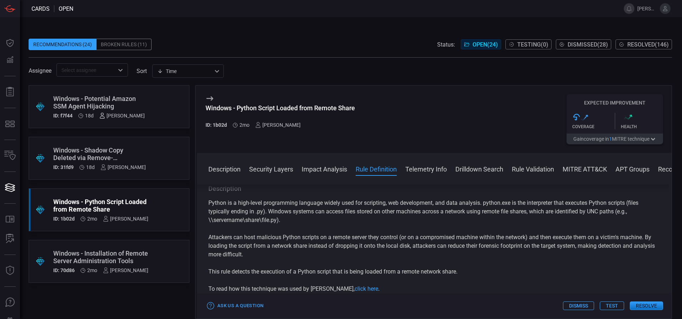
scroll to position [397, 0]
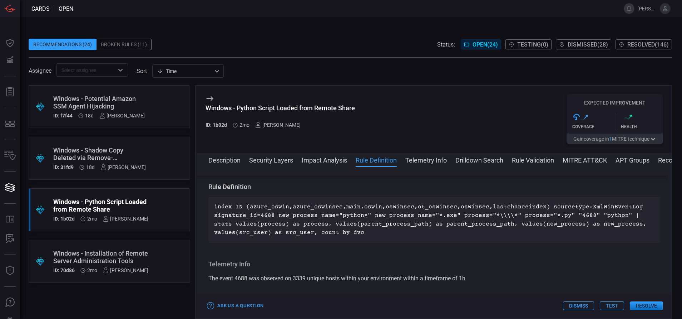
click at [114, 107] on div "Windows - Potential Amazon SSM Agent Hijacking" at bounding box center [99, 102] width 92 height 15
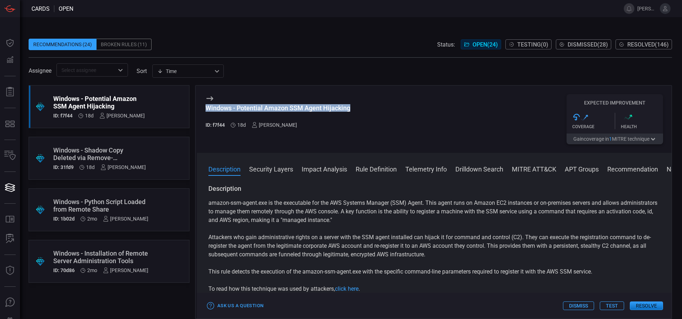
drag, startPoint x: 352, startPoint y: 107, endPoint x: 209, endPoint y: 102, distance: 142.4
click at [209, 102] on div "Windows - Potential Amazon SSM Agent Hijacking ID: f7f44 18d [PERSON_NAME] Expe…" at bounding box center [434, 118] width 475 height 67
copy div "Windows - Potential Amazon SSM Agent Hijacking"
click at [531, 172] on button "MITRE ATT&CK" at bounding box center [534, 168] width 44 height 9
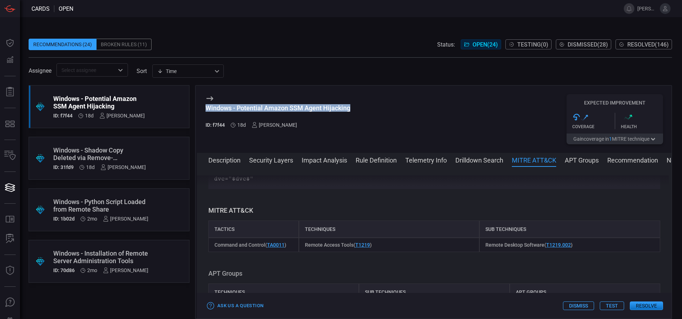
scroll to position [505, 0]
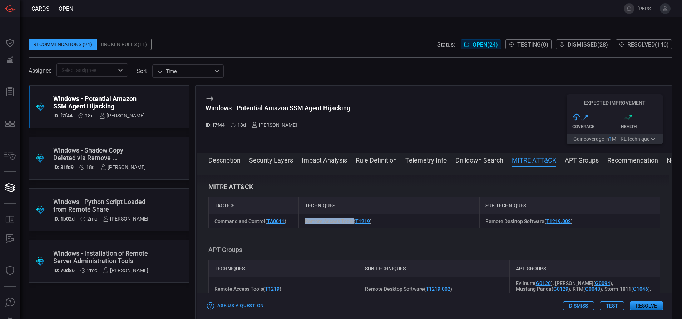
drag, startPoint x: 352, startPoint y: 221, endPoint x: 304, endPoint y: 220, distance: 48.7
click at [305, 220] on span "Remote Access Tools ( T1219 )" at bounding box center [338, 221] width 67 height 6
copy span "Remote Access Tools"
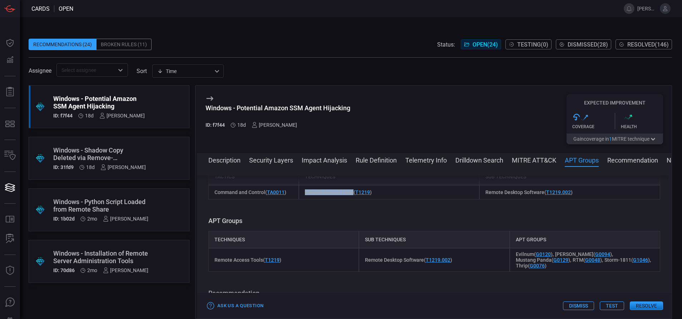
scroll to position [524, 0]
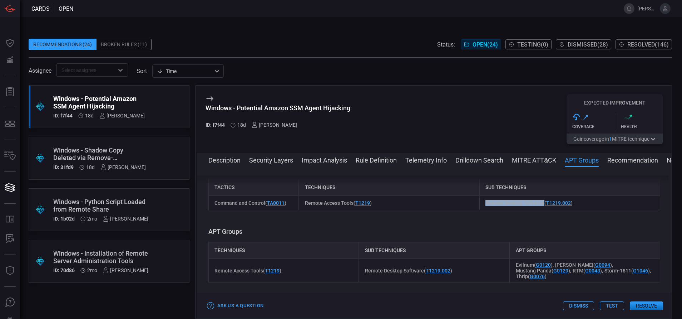
drag, startPoint x: 540, startPoint y: 203, endPoint x: 481, endPoint y: 202, distance: 59.4
click at [486, 202] on span "Remote Desktop Software ( T1219.002 )" at bounding box center [529, 203] width 87 height 6
copy span "Remote Desktop Software"
